Goal: Check status: Check status

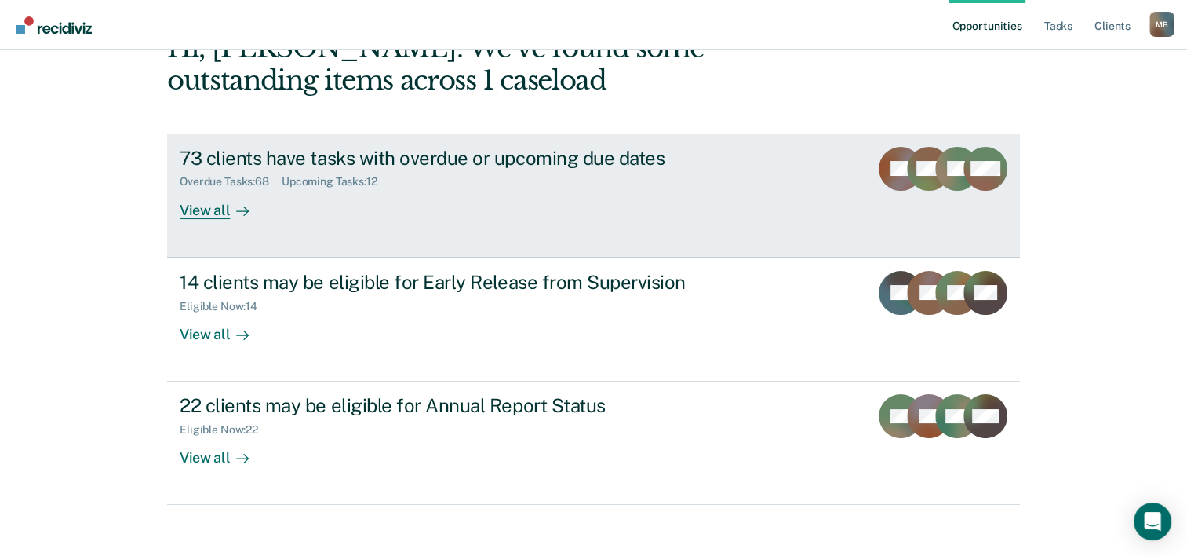
scroll to position [111, 0]
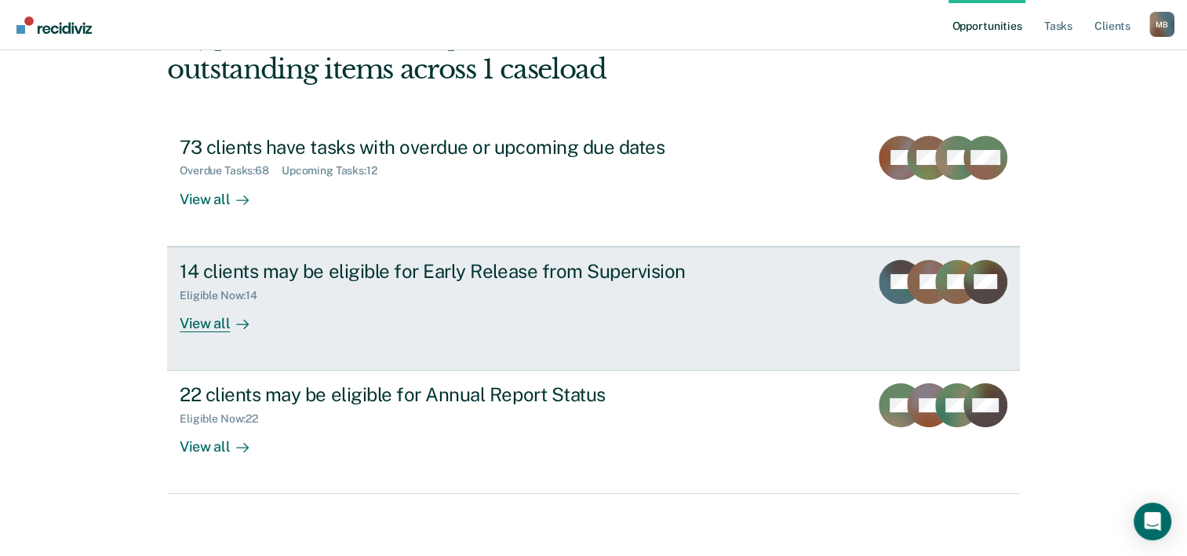
click at [194, 326] on div "View all" at bounding box center [224, 316] width 88 height 31
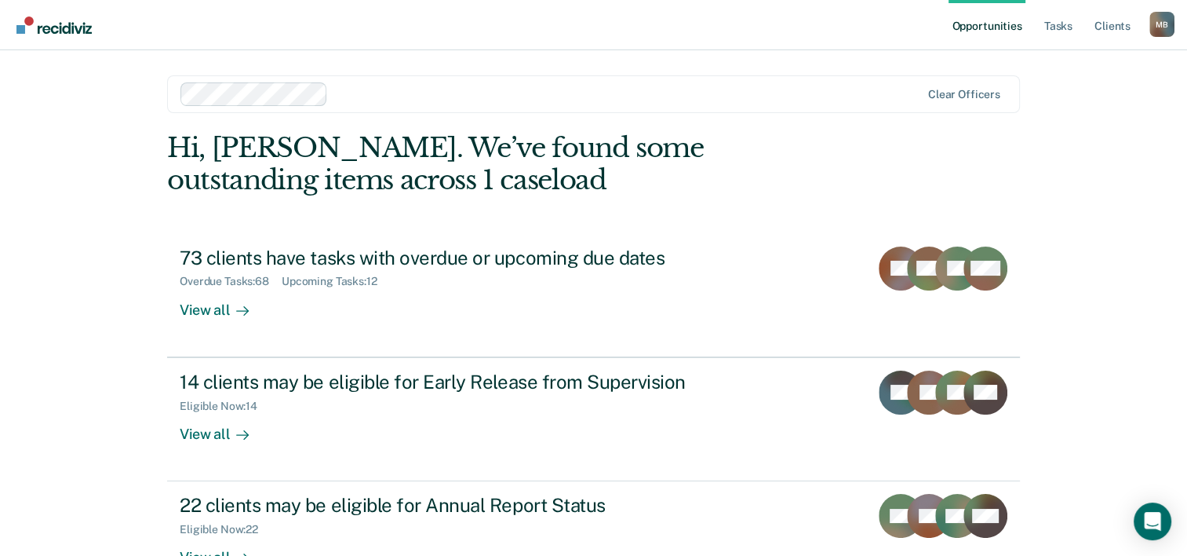
scroll to position [111, 0]
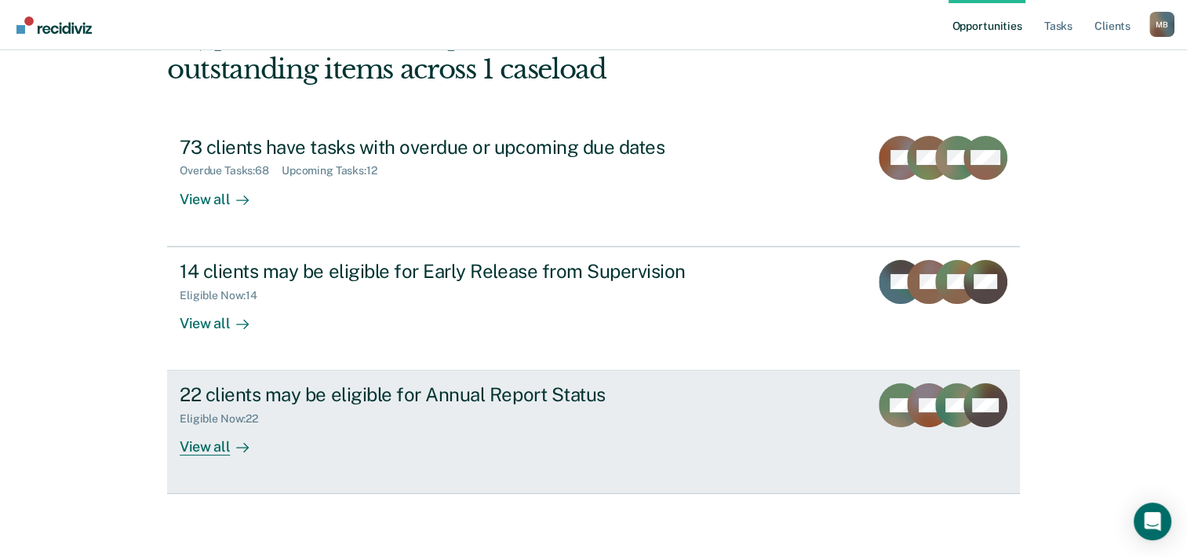
click at [377, 397] on div "22 clients may be eligible for Annual Report Status" at bounding box center [455, 394] width 551 height 23
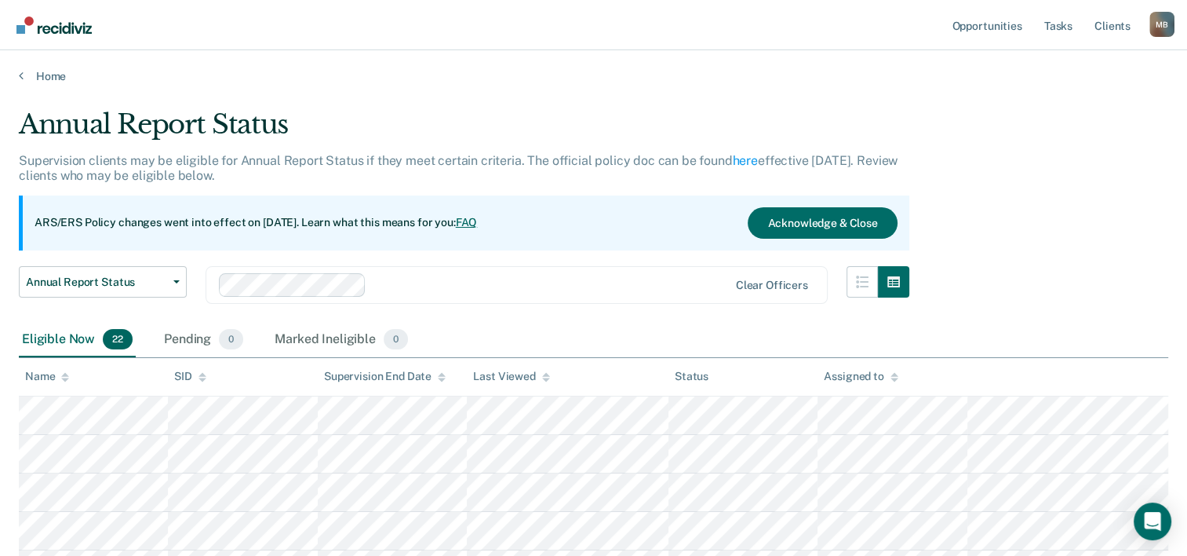
scroll to position [111, 0]
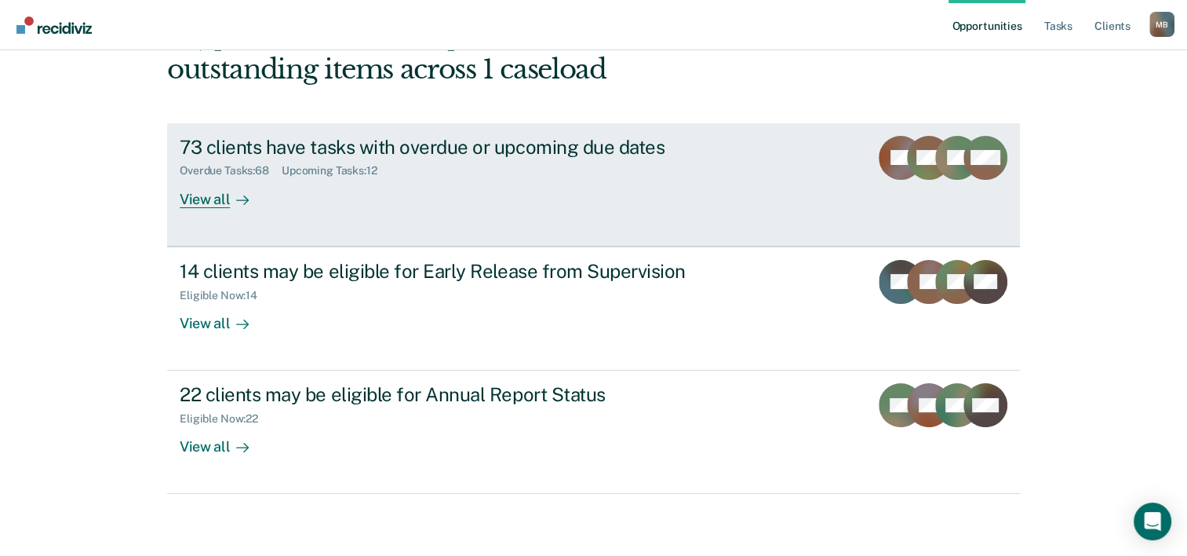
click at [488, 148] on div "73 clients have tasks with overdue or upcoming due dates" at bounding box center [455, 147] width 551 height 23
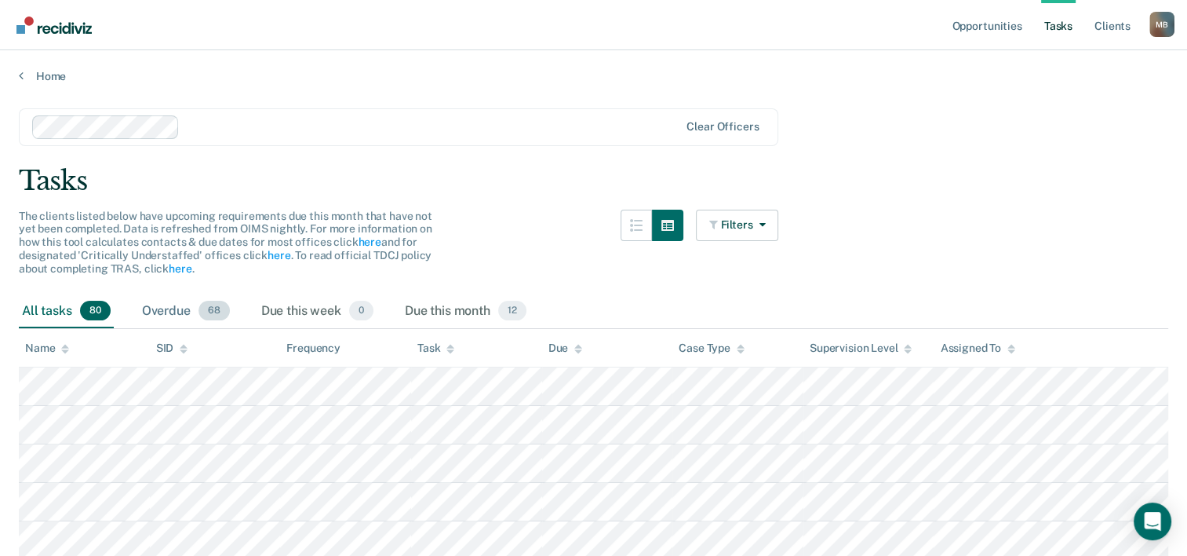
click at [173, 313] on div "Overdue 68" at bounding box center [186, 311] width 94 height 35
click at [439, 308] on div "Due this month 12" at bounding box center [466, 311] width 128 height 35
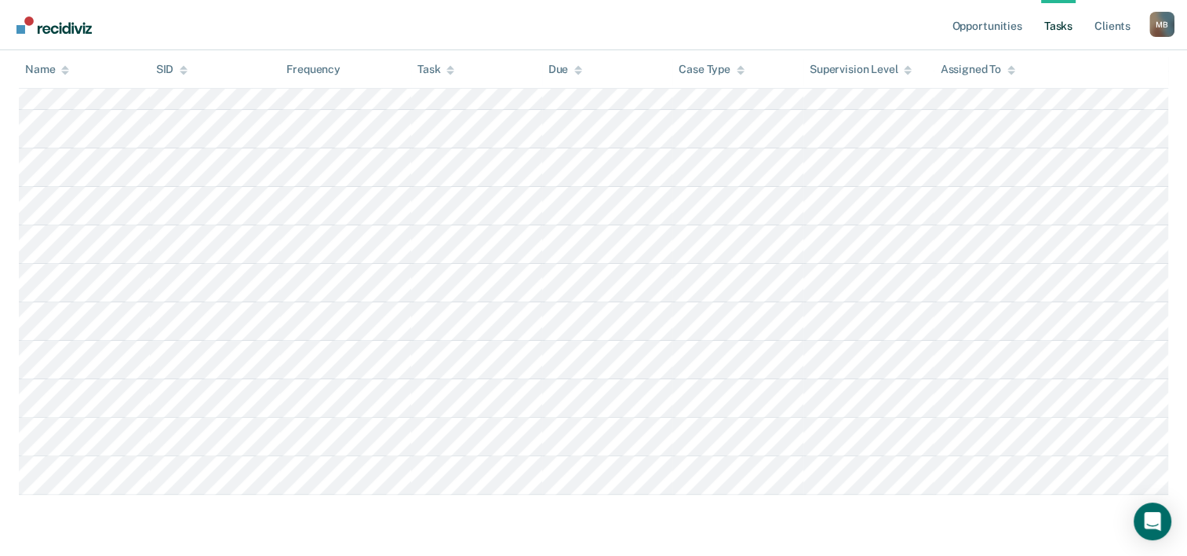
scroll to position [77, 0]
